Goal: Task Accomplishment & Management: Manage account settings

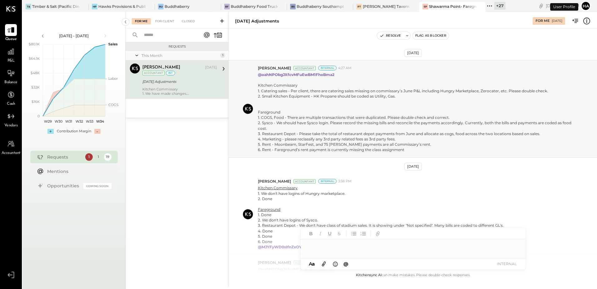
scroll to position [155, 0]
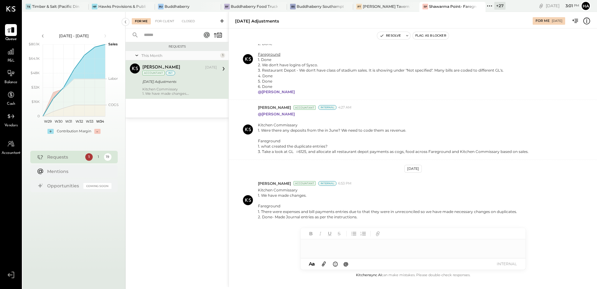
click at [211, 83] on div "[DATE] Adjustments" at bounding box center [178, 81] width 73 height 6
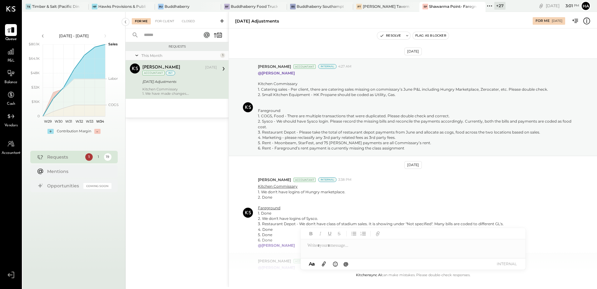
scroll to position [0, 0]
click at [163, 21] on div "For Client" at bounding box center [164, 21] width 25 height 6
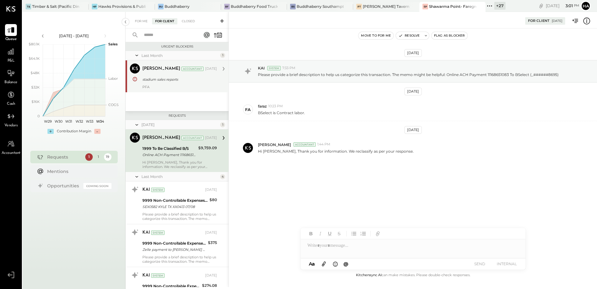
click at [157, 82] on div "stadium sales reports" at bounding box center [178, 79] width 73 height 6
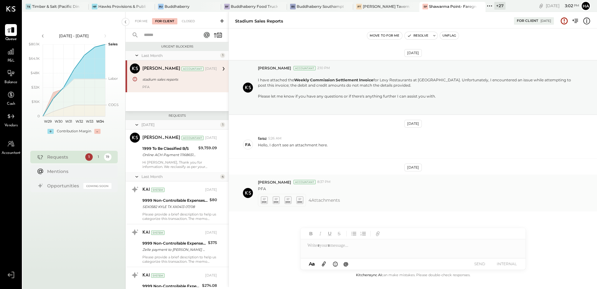
click at [263, 199] on icon at bounding box center [264, 199] width 7 height 7
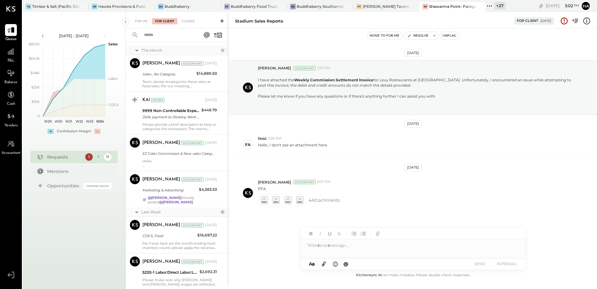
scroll to position [312, 0]
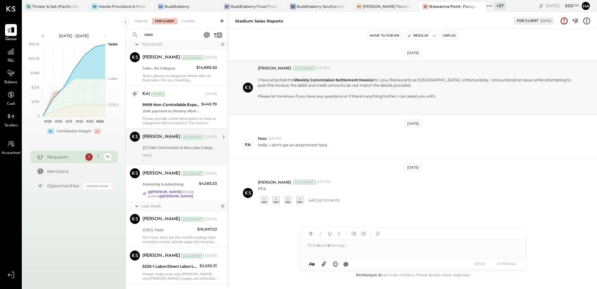
click at [167, 150] on div "EZ Cater Commission & New sales Category" at bounding box center [178, 147] width 73 height 6
